Goal: Navigation & Orientation: Find specific page/section

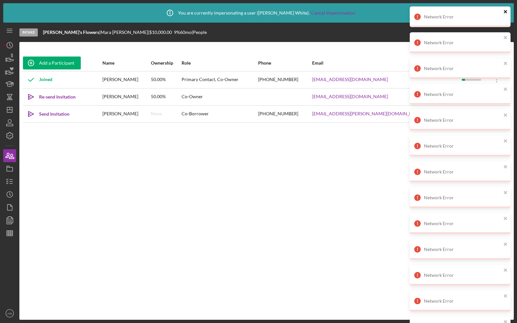
click at [505, 11] on icon "close" at bounding box center [505, 11] width 3 height 3
drag, startPoint x: 505, startPoint y: 7, endPoint x: 505, endPoint y: 284, distance: 276.1
click at [505, 7] on div "Network Error" at bounding box center [460, 16] width 101 height 21
click at [504, 11] on icon "close" at bounding box center [505, 11] width 3 height 3
